Goal: Information Seeking & Learning: Learn about a topic

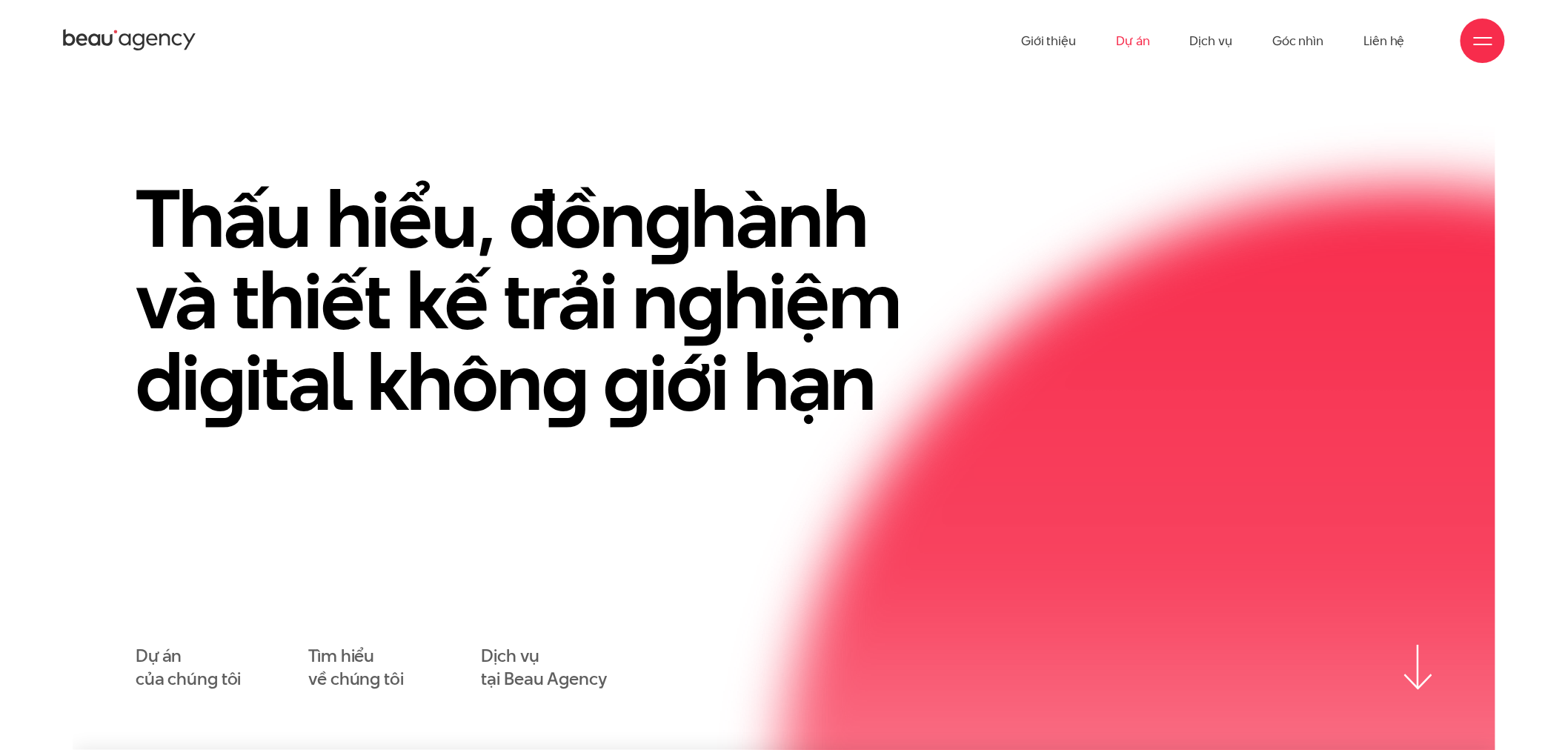
click at [1151, 33] on link "Dự án" at bounding box center [1133, 41] width 34 height 82
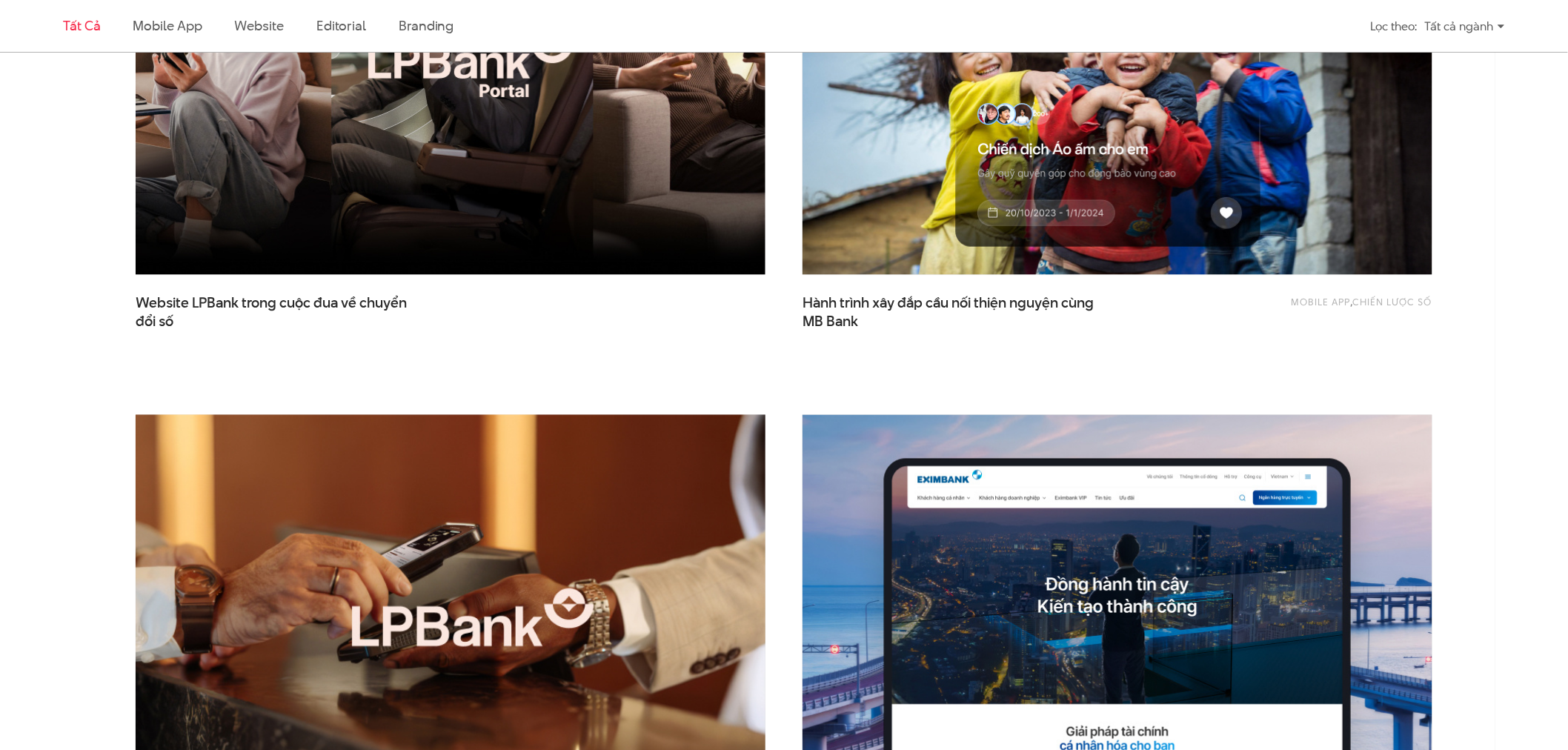
scroll to position [988, 0]
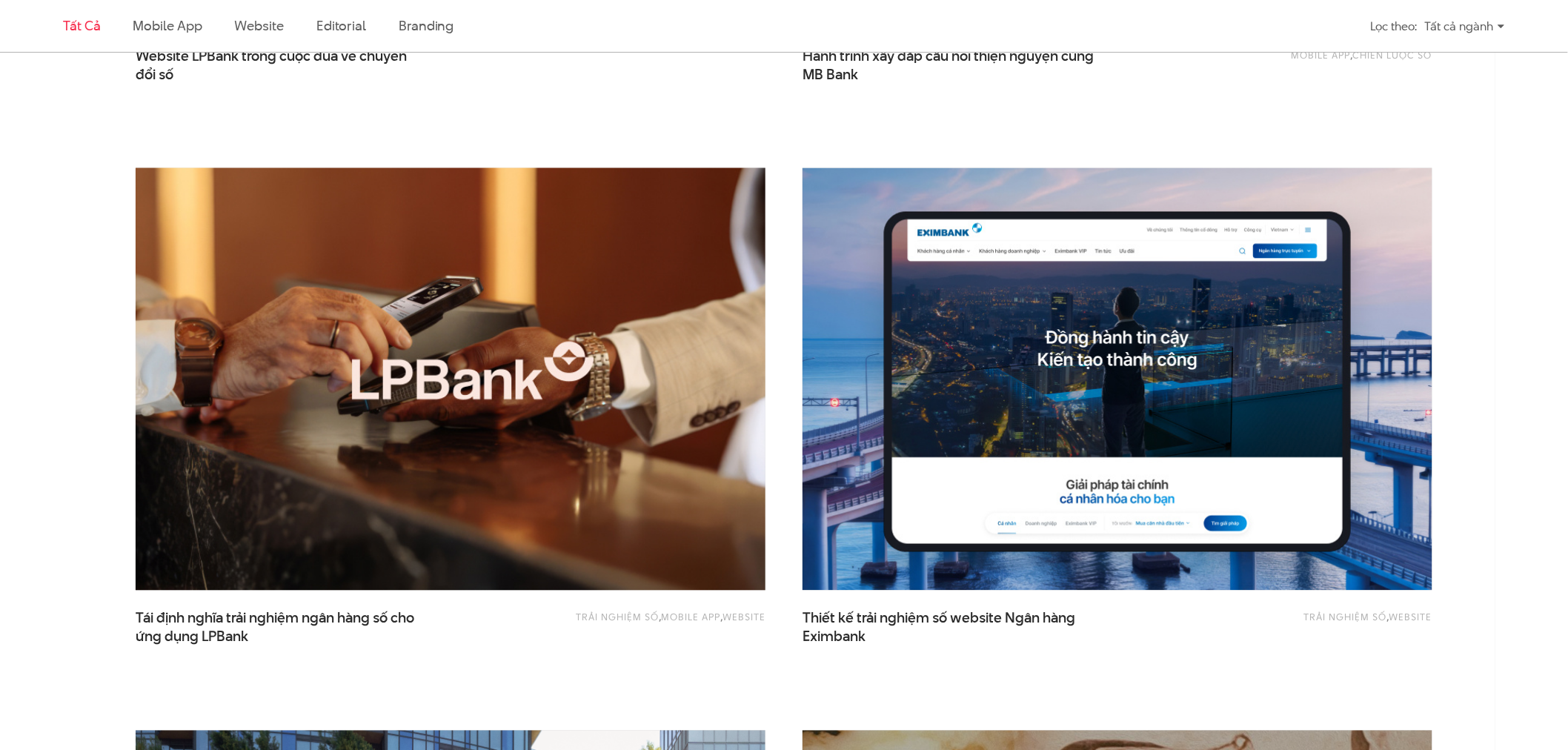
click at [381, 456] on img at bounding box center [451, 379] width 693 height 464
